Goal: Task Accomplishment & Management: Use online tool/utility

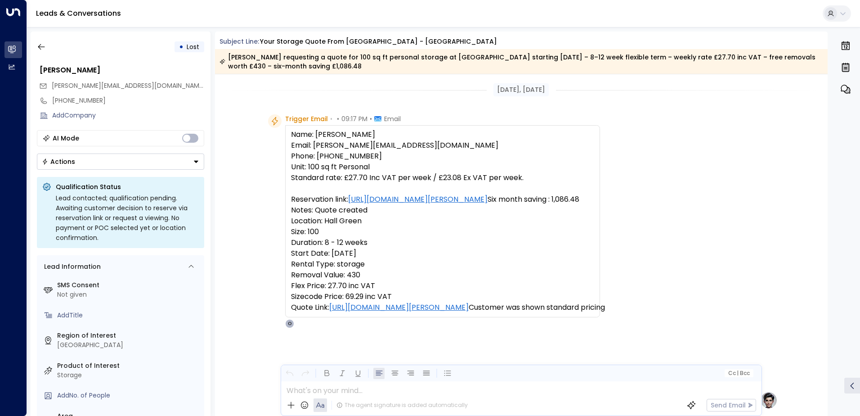
click at [132, 297] on div "SMS Consent Not given Add Title Region of Interest [GEOGRAPHIC_DATA] Product of…" at bounding box center [121, 402] width 160 height 248
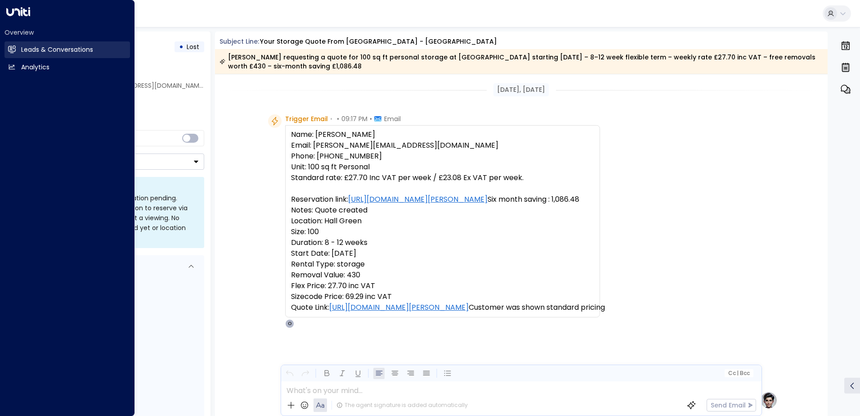
click at [88, 47] on h2 "Leads & Conversations" at bounding box center [57, 49] width 72 height 9
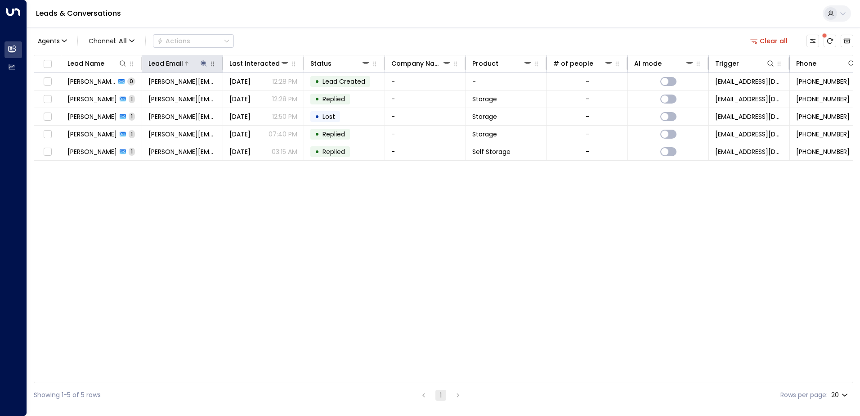
click at [202, 62] on icon at bounding box center [203, 63] width 7 height 7
click at [261, 95] on icon "button" at bounding box center [260, 96] width 6 height 6
click at [180, 96] on input "text" at bounding box center [204, 96] width 124 height 17
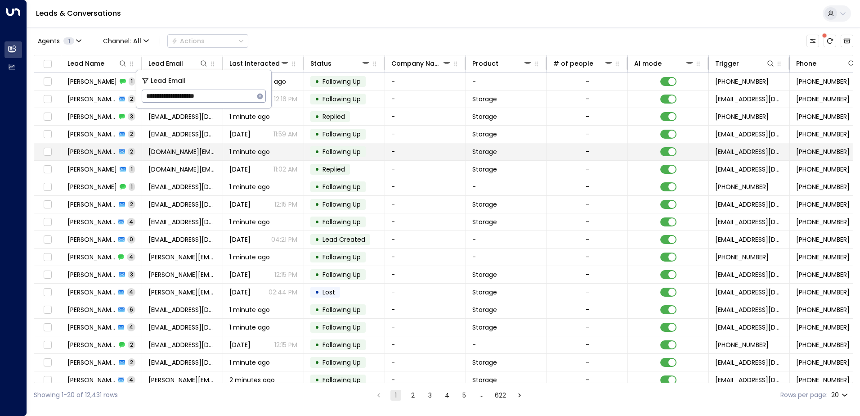
type input "**********"
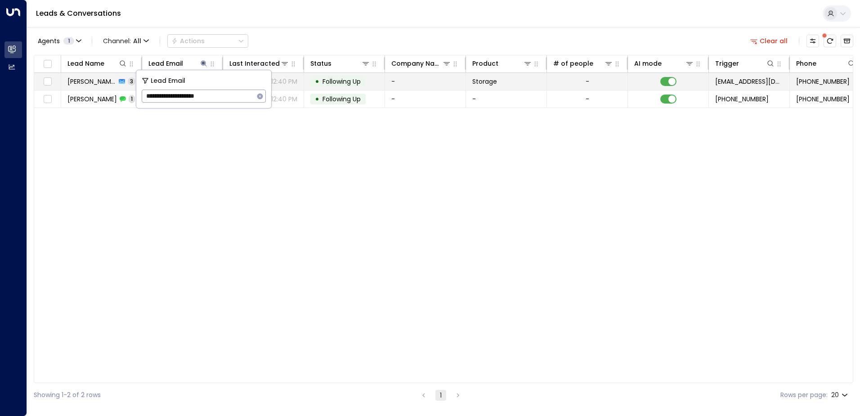
click at [422, 82] on td "-" at bounding box center [425, 81] width 81 height 17
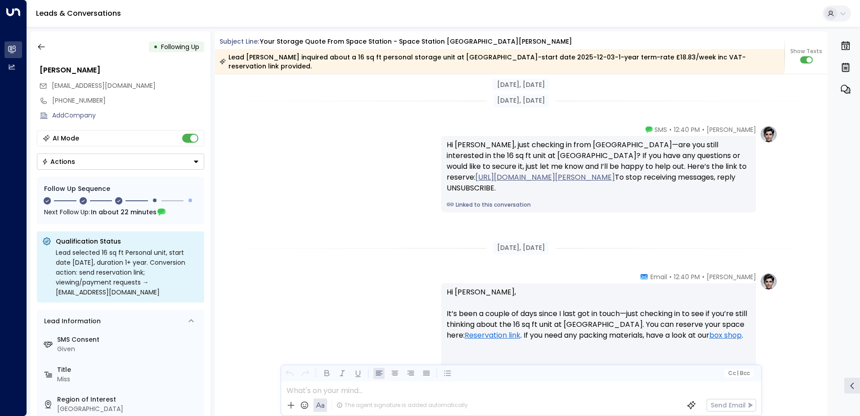
scroll to position [1023, 0]
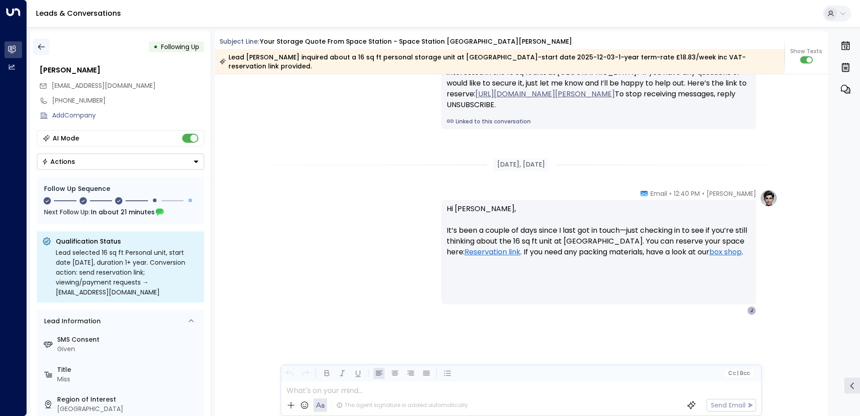
click at [37, 44] on icon "button" at bounding box center [41, 46] width 9 height 9
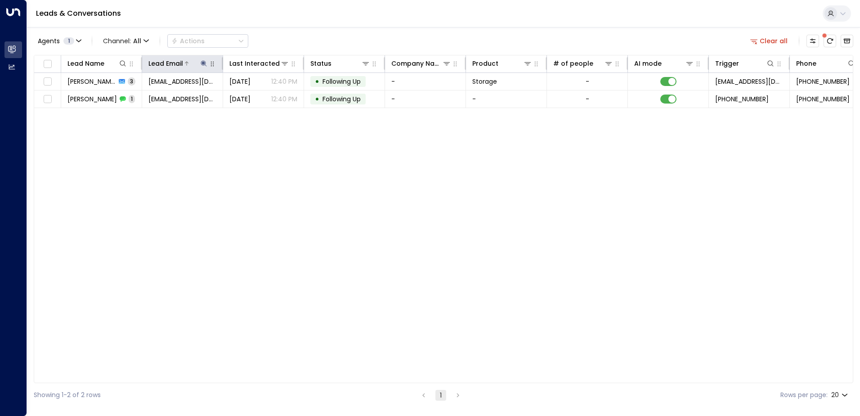
click at [204, 63] on icon at bounding box center [204, 63] width 6 height 6
click at [262, 94] on icon "button" at bounding box center [260, 96] width 6 height 6
click at [185, 98] on input "text" at bounding box center [204, 96] width 124 height 17
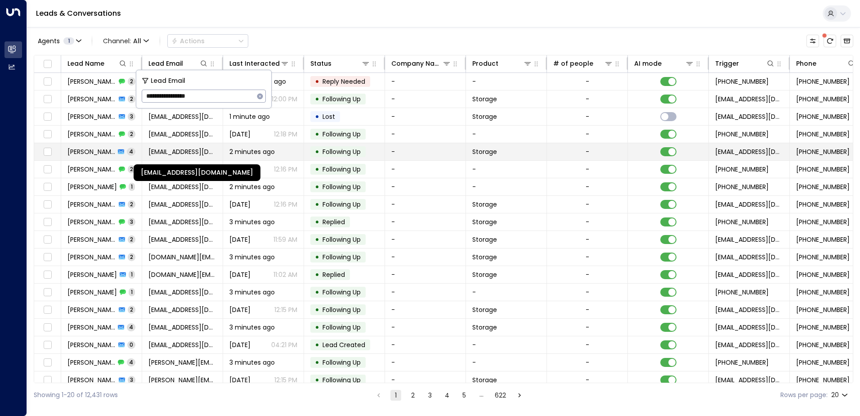
type input "**********"
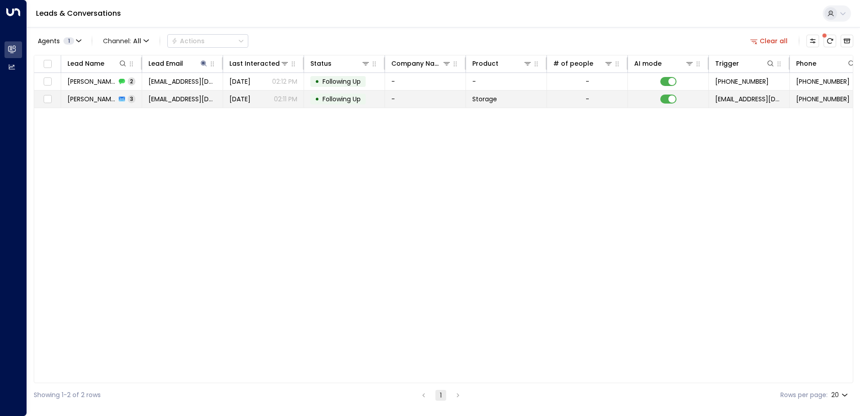
click at [412, 105] on td "-" at bounding box center [425, 98] width 81 height 17
